Goal: Use online tool/utility

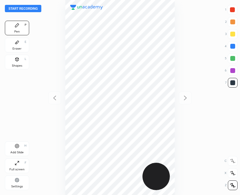
scroll to position [195, 143]
click at [26, 9] on button "Start recording" at bounding box center [23, 8] width 36 height 7
click at [18, 148] on icon at bounding box center [17, 145] width 5 height 5
click at [53, 96] on icon at bounding box center [54, 97] width 7 height 7
click at [180, 94] on div at bounding box center [185, 97] width 13 height 13
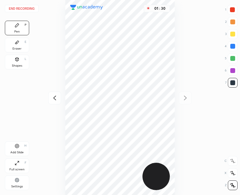
click at [56, 101] on icon at bounding box center [54, 97] width 7 height 7
click at [12, 145] on div "Add Slide H" at bounding box center [17, 148] width 24 height 15
click at [25, 7] on button "End recording" at bounding box center [22, 8] width 34 height 7
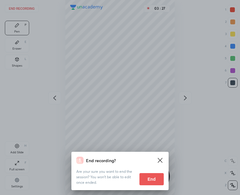
click at [151, 178] on button "End" at bounding box center [151, 179] width 24 height 12
